Goal: Information Seeking & Learning: Learn about a topic

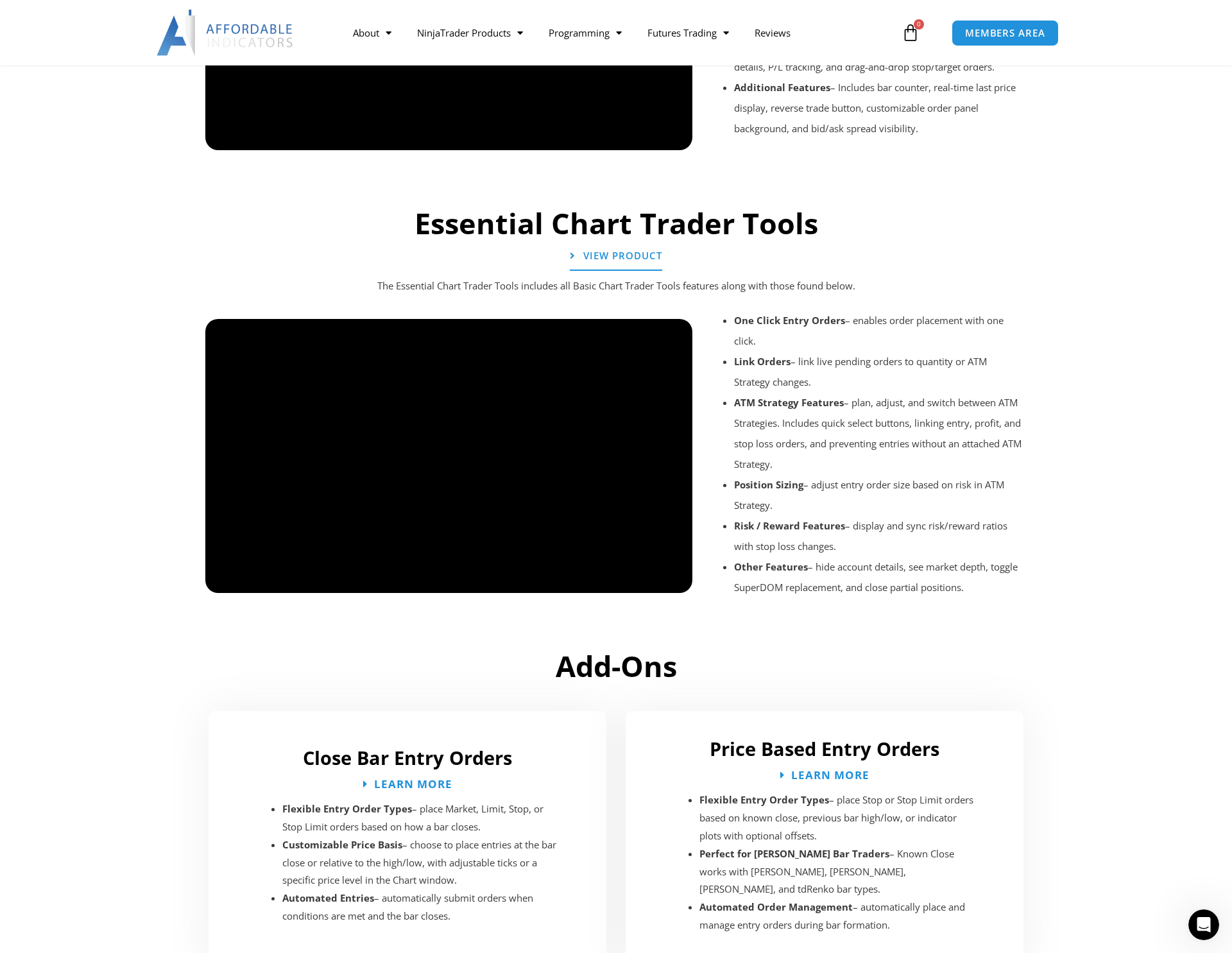
scroll to position [1284, 0]
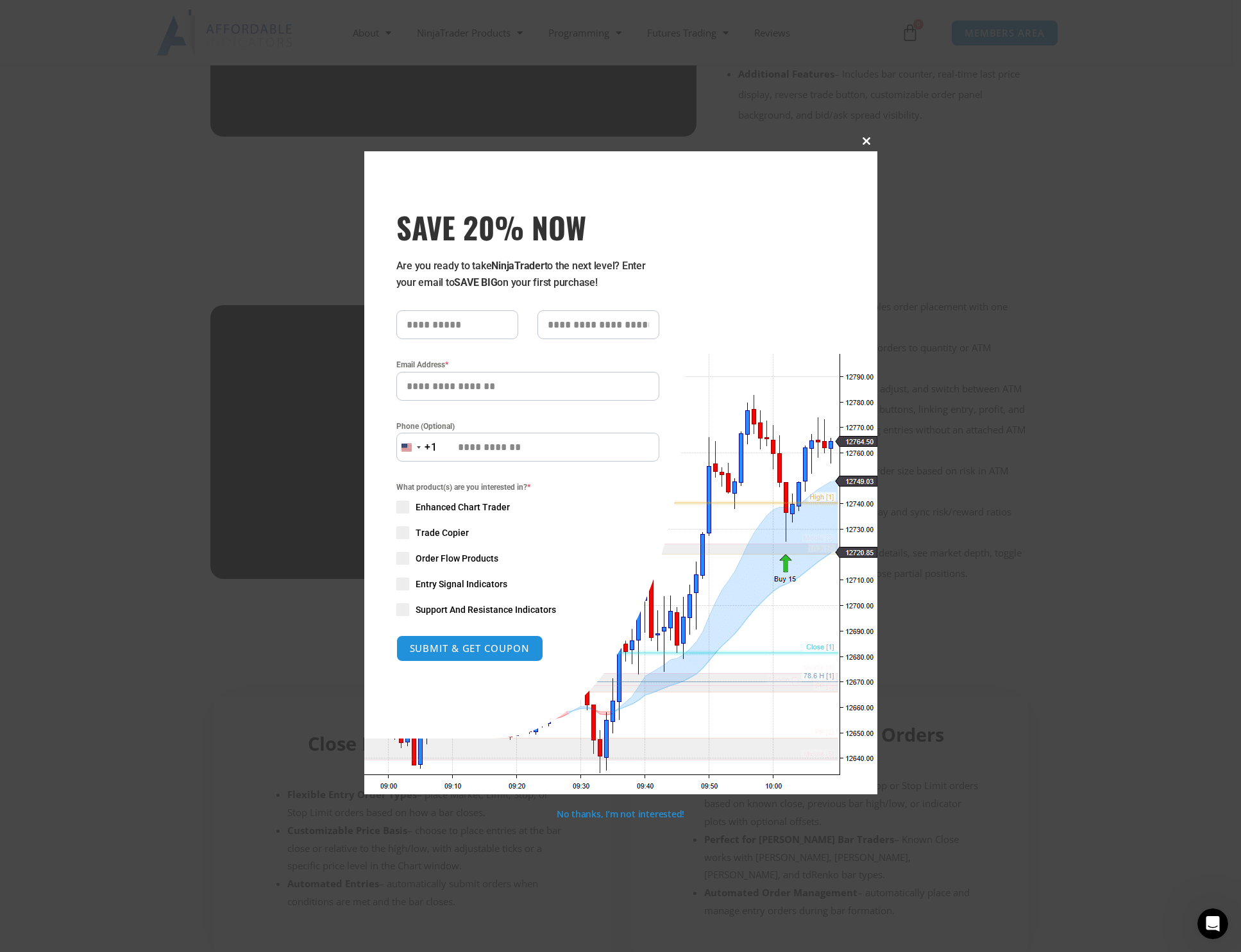
click at [866, 138] on span at bounding box center [867, 141] width 21 height 7
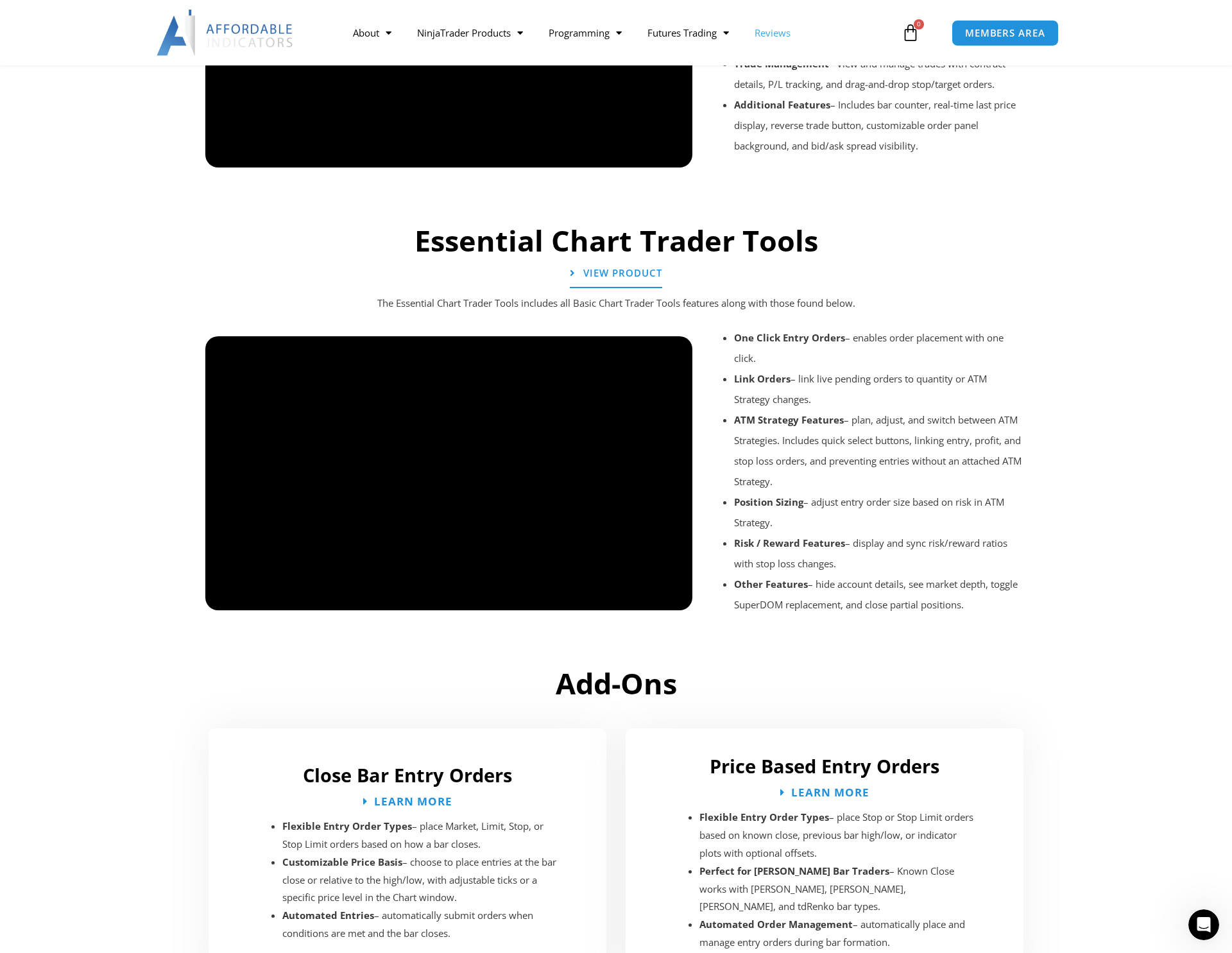
scroll to position [1240, 0]
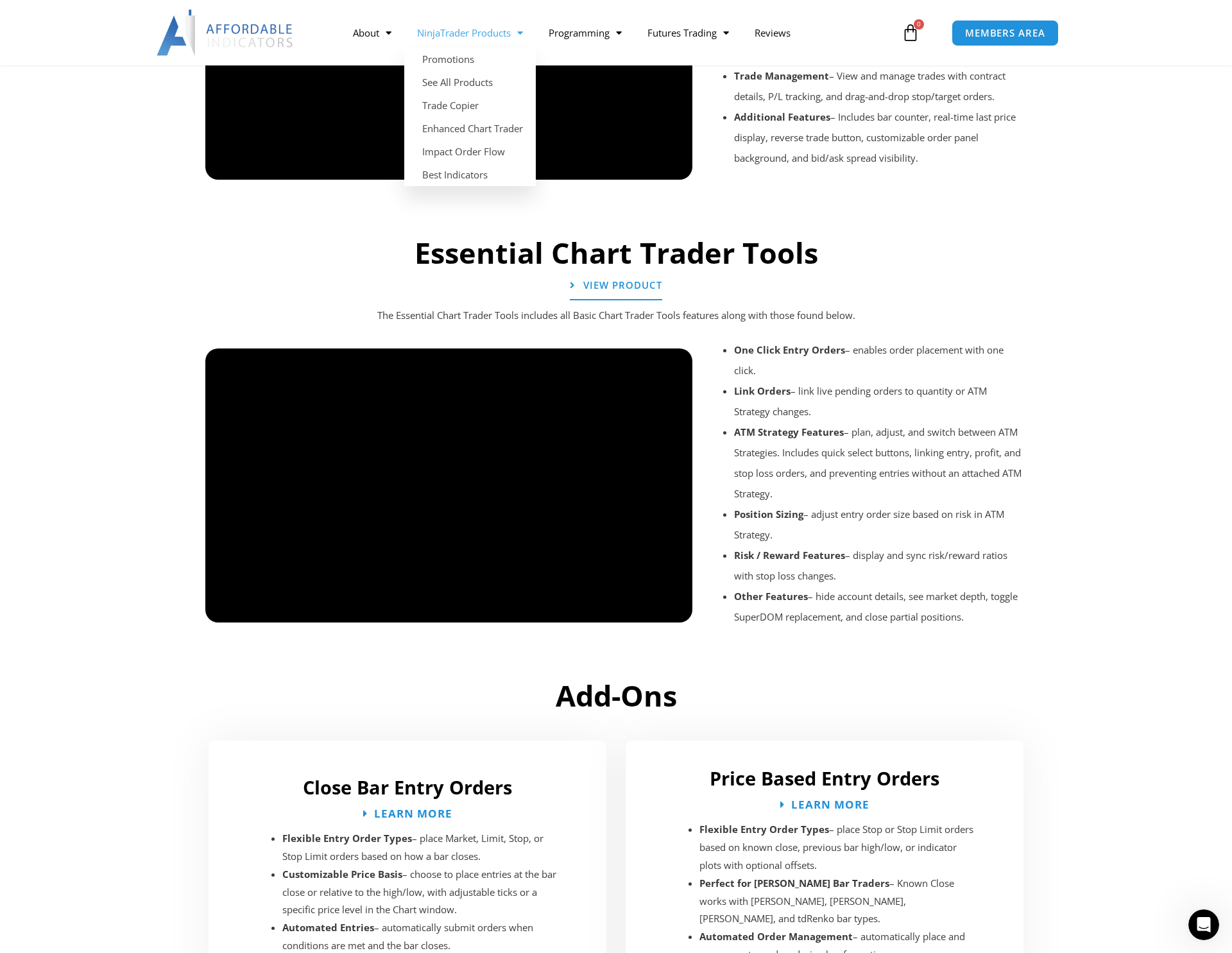
click at [520, 32] on span "Menu" at bounding box center [517, 33] width 13 height 22
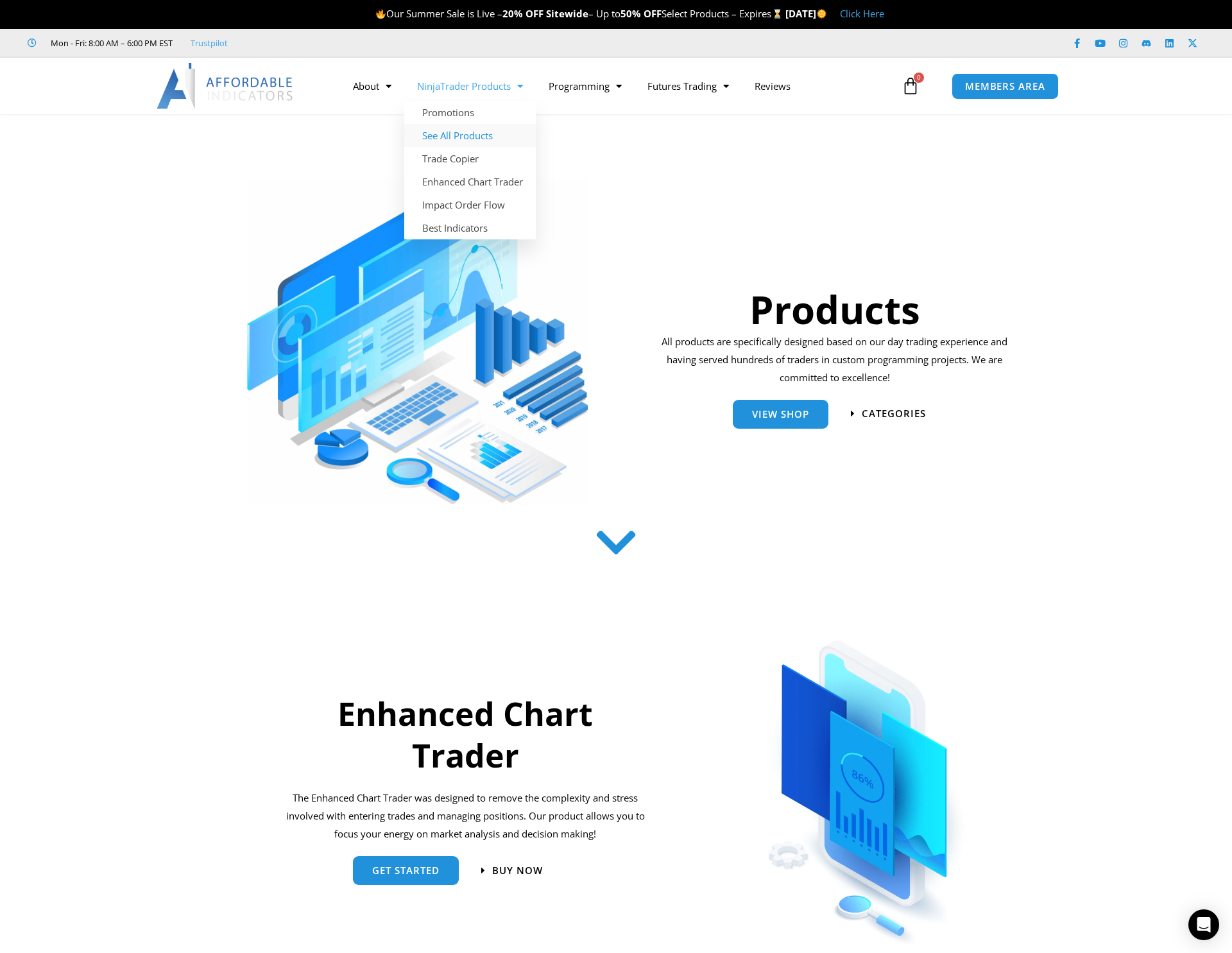
click at [465, 140] on link "See All Products" at bounding box center [470, 135] width 132 height 23
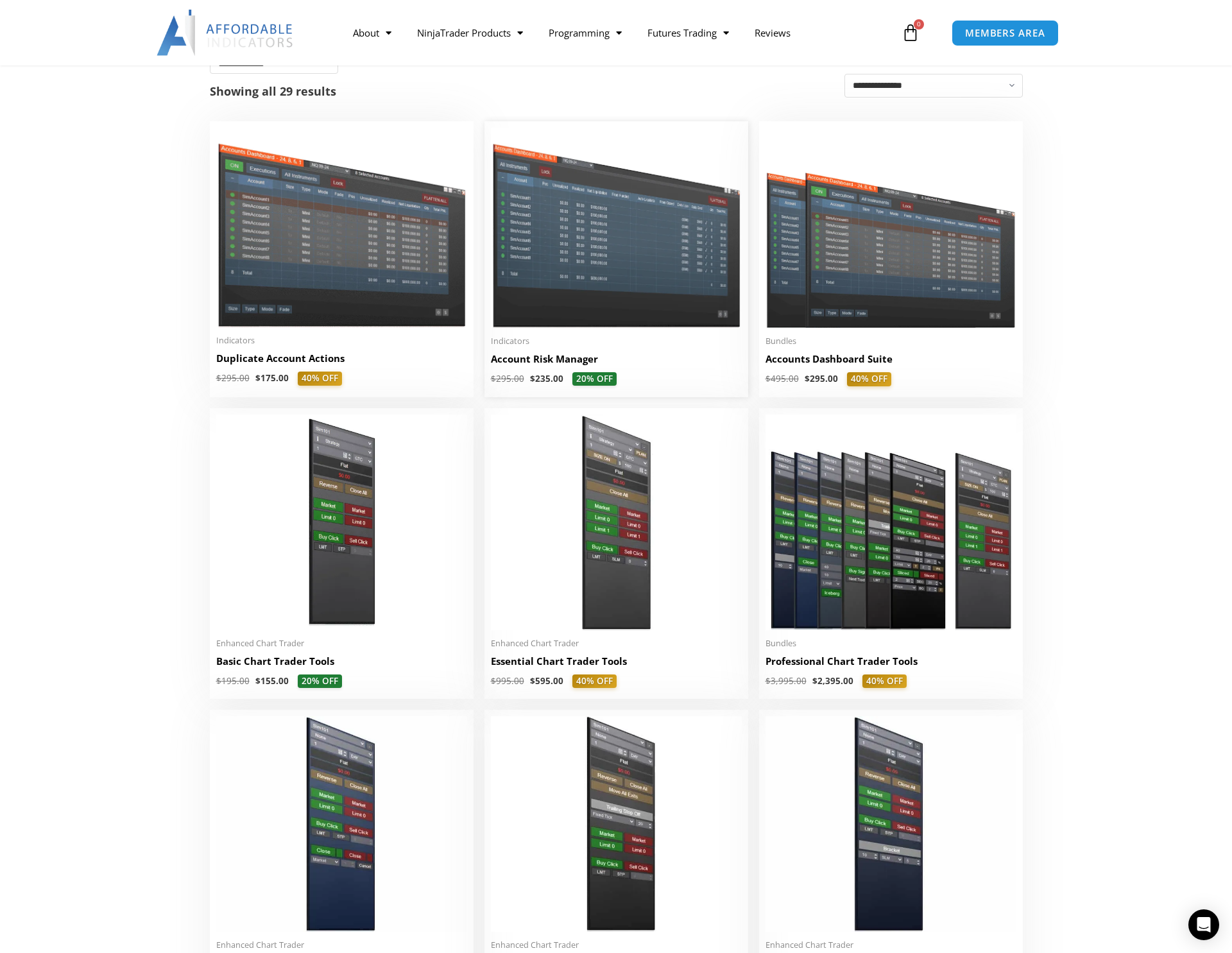
scroll to position [256, 0]
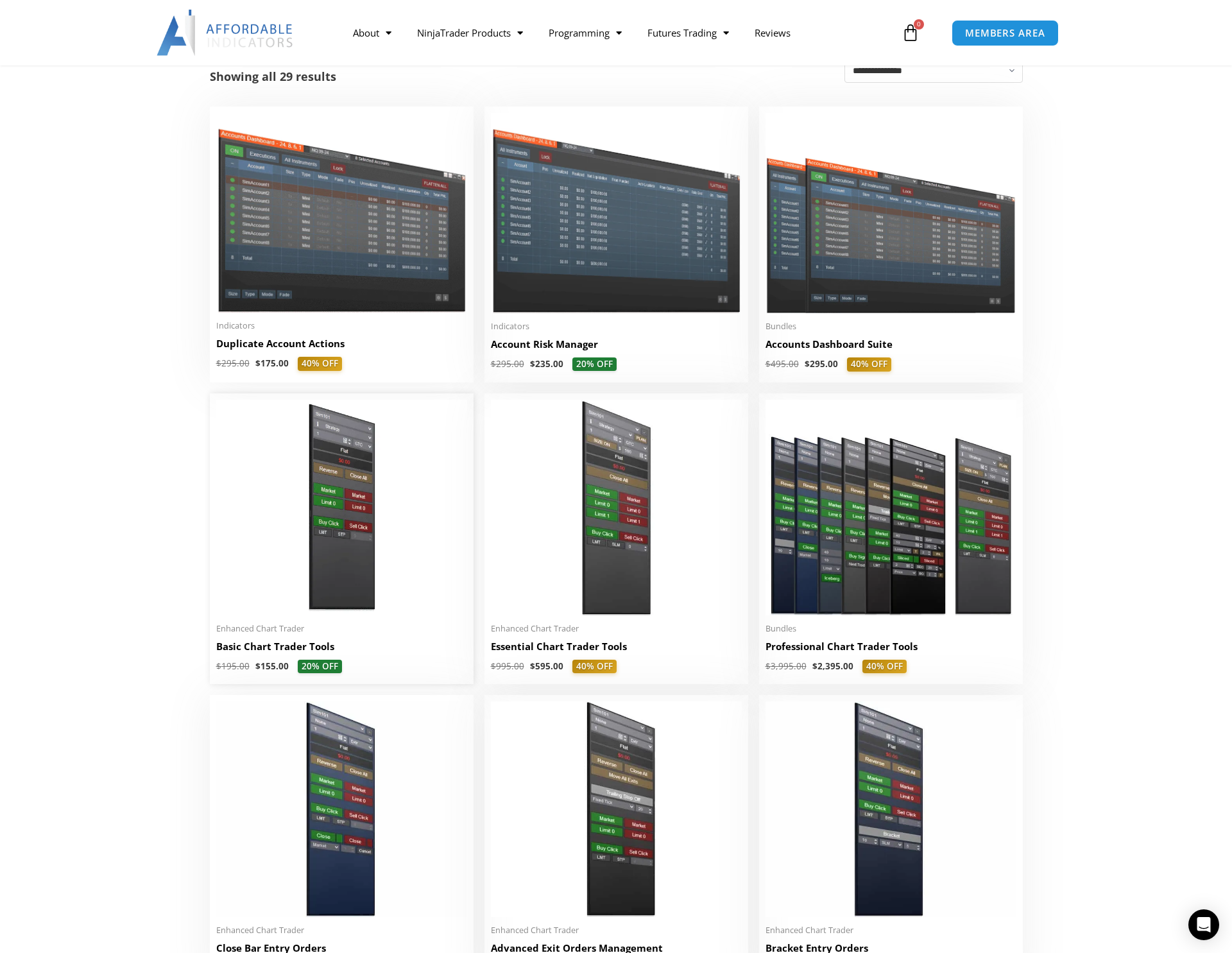
click at [328, 575] on img at bounding box center [341, 508] width 251 height 216
click at [284, 650] on h2 "Basic Chart Trader Tools" at bounding box center [341, 646] width 251 height 13
click at [256, 648] on h2 "Basic Chart Trader Tools" at bounding box center [341, 646] width 251 height 13
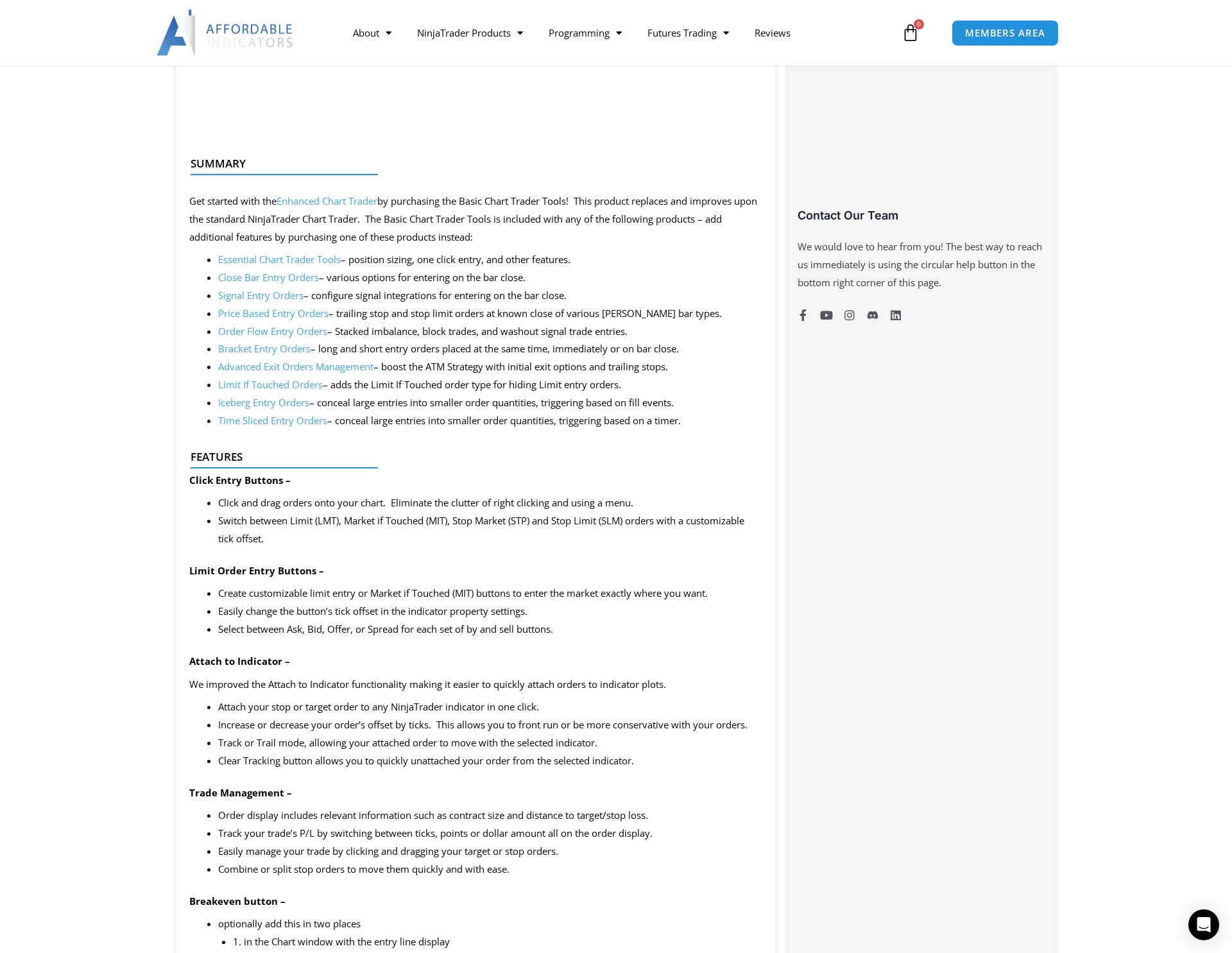
scroll to position [43, 0]
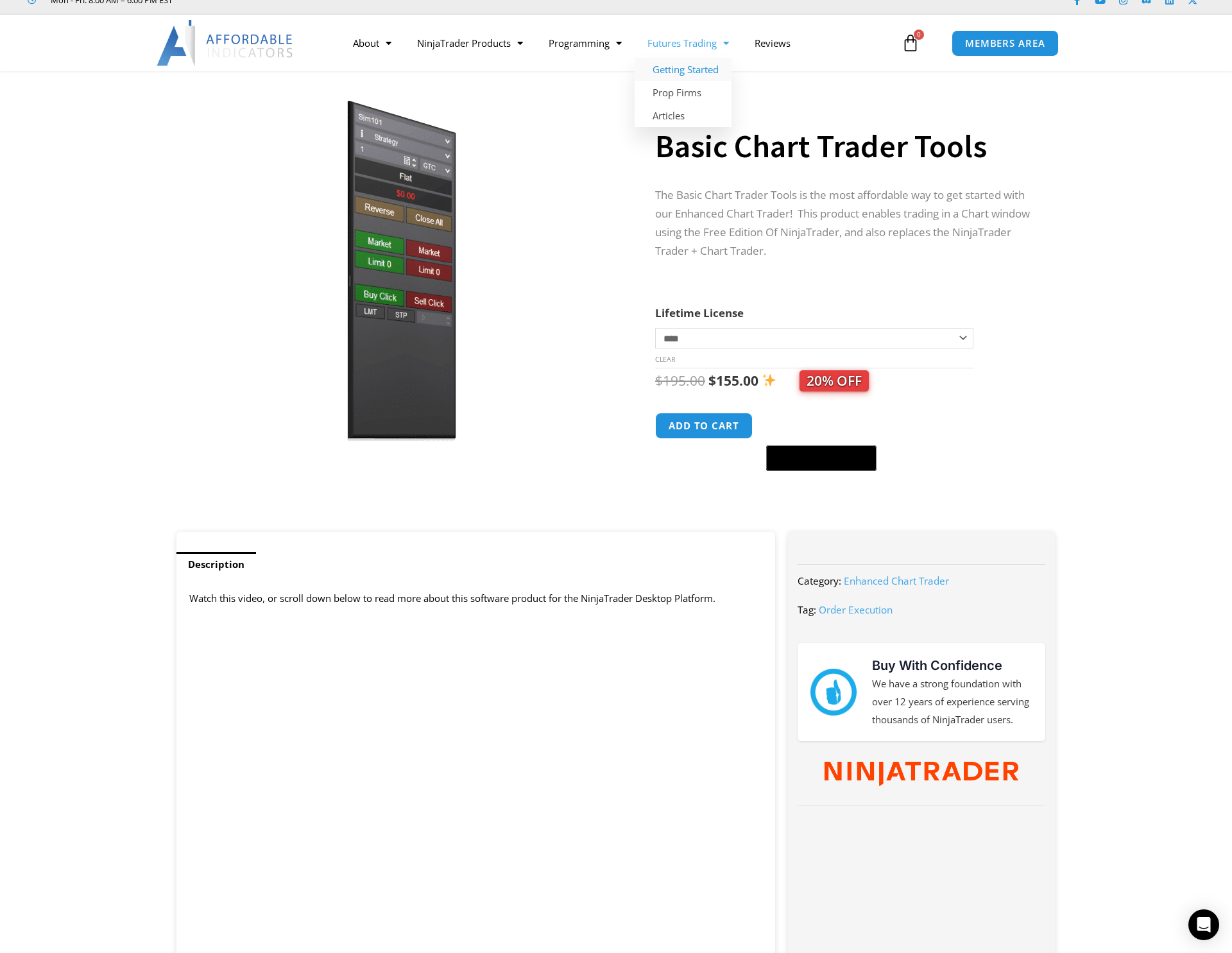
click at [716, 69] on link "Getting Started" at bounding box center [682, 69] width 97 height 23
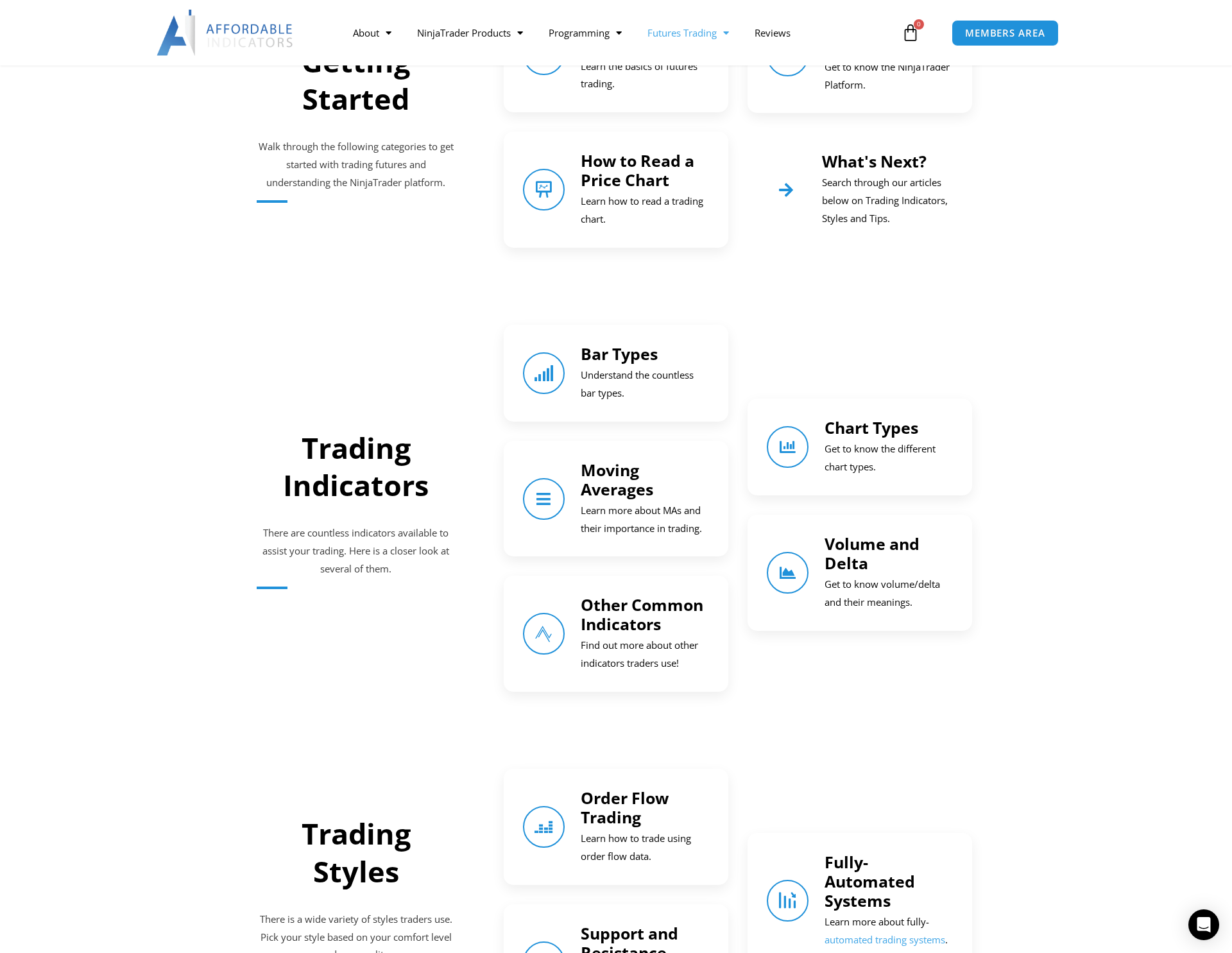
scroll to position [642, 0]
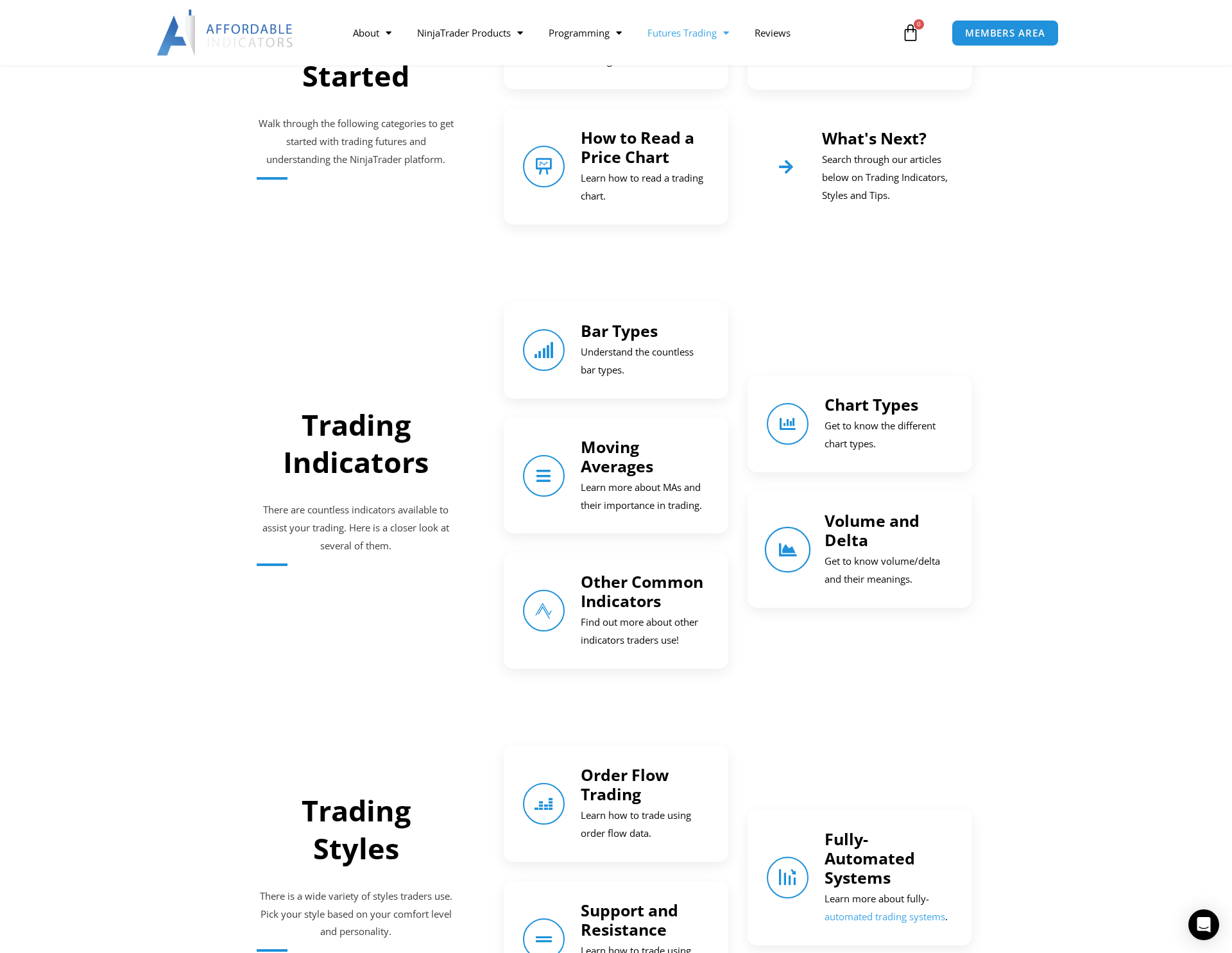
click at [797, 561] on link "Volume and Delta" at bounding box center [788, 550] width 46 height 46
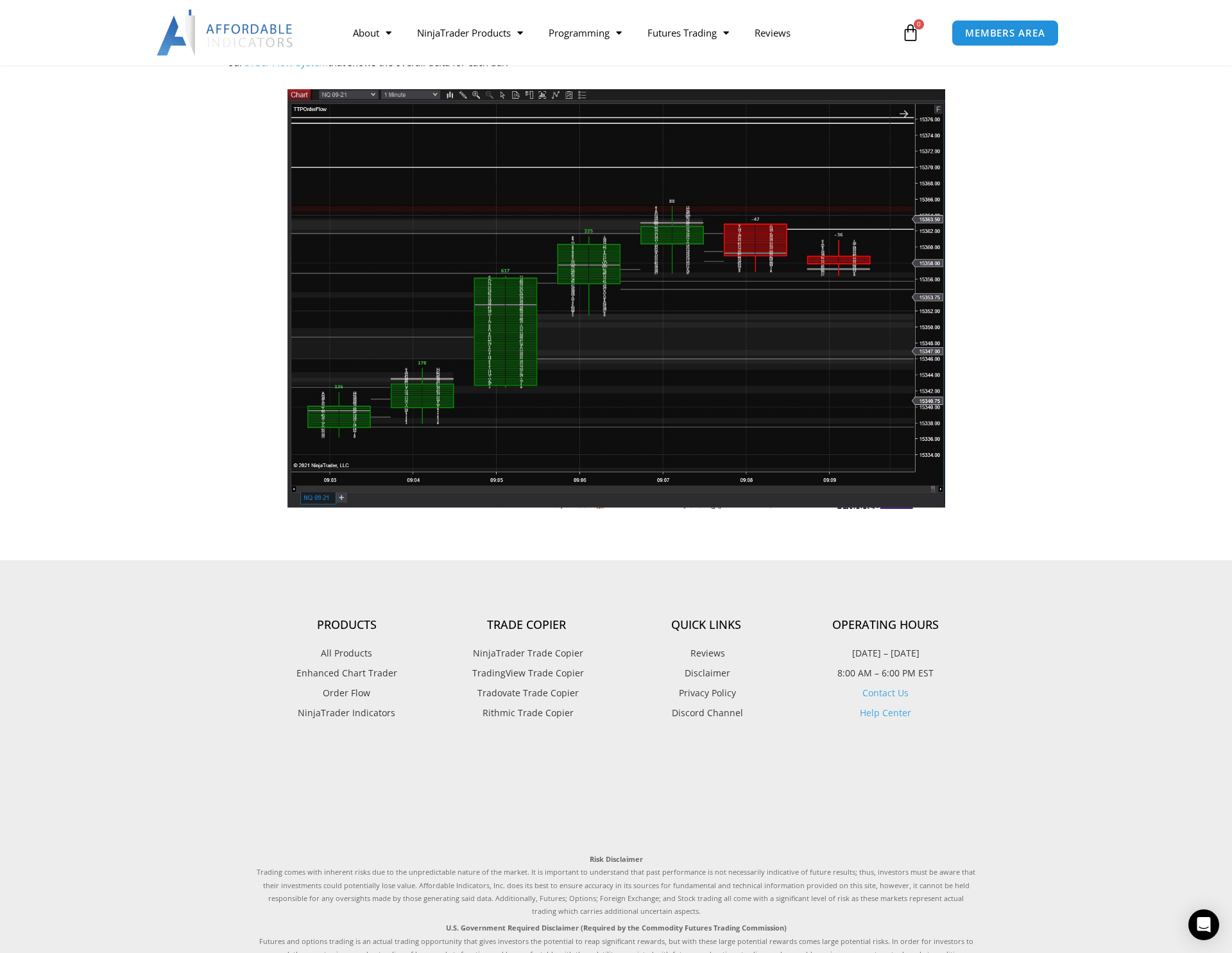
scroll to position [910, 0]
